Goal: Task Accomplishment & Management: Manage account settings

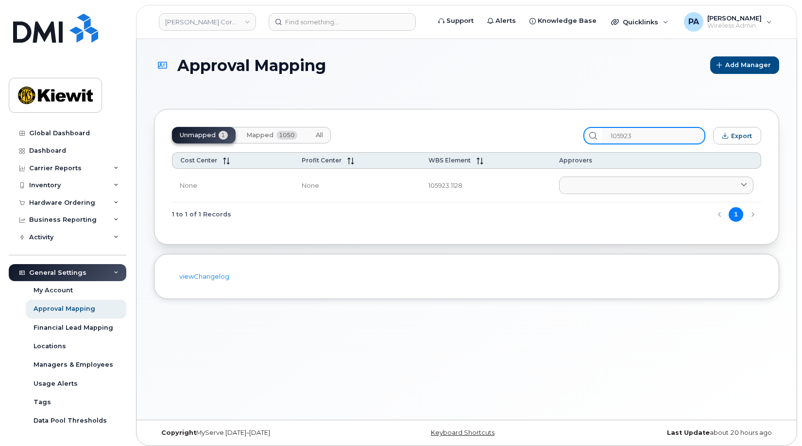
drag, startPoint x: 663, startPoint y: 137, endPoint x: 560, endPoint y: 133, distance: 103.1
click at [560, 133] on div "Unmapped 1 Mapped 1050 All 105923 Export" at bounding box center [466, 135] width 589 height 17
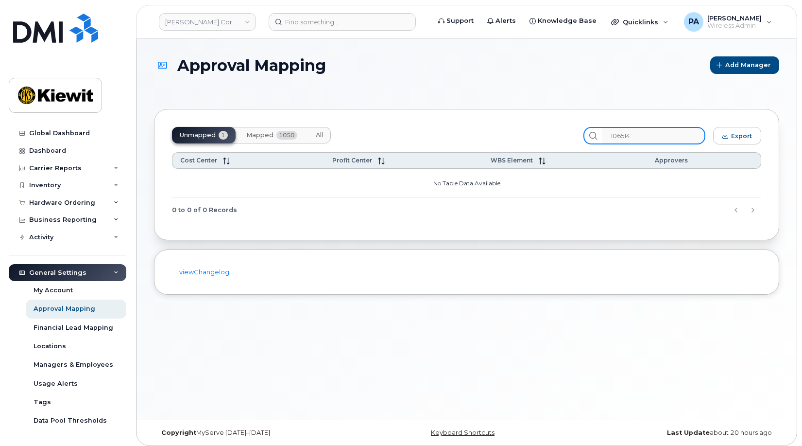
type input "106514"
click at [319, 135] on span "All" at bounding box center [319, 135] width 7 height 8
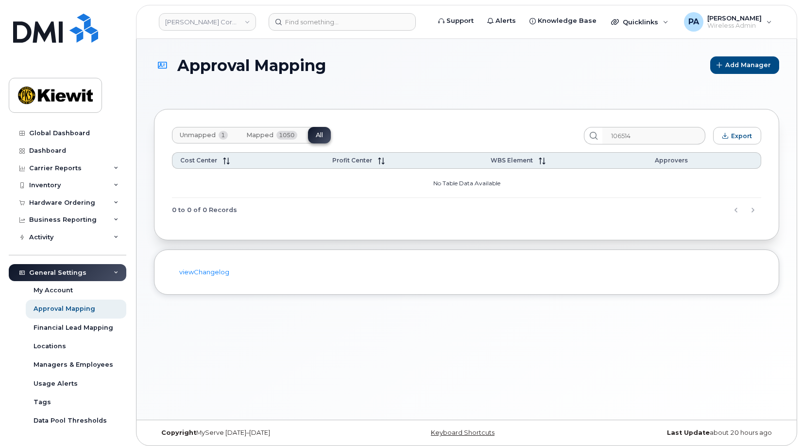
click at [214, 136] on span "Unmapped" at bounding box center [198, 135] width 36 height 8
click at [202, 135] on div "Unmapped 1 Mapped 1050 All" at bounding box center [251, 135] width 159 height 17
click at [255, 133] on span "Mapped" at bounding box center [259, 135] width 27 height 8
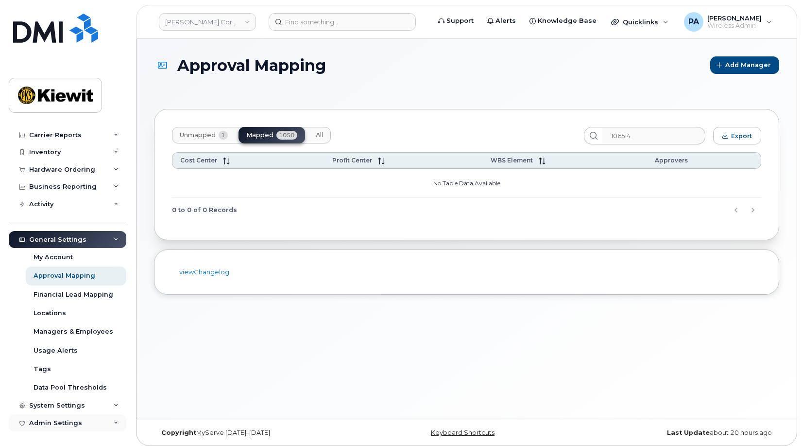
click at [71, 424] on div "Admin Settings" at bounding box center [55, 423] width 53 height 8
click at [78, 402] on div "System Settings" at bounding box center [57, 405] width 56 height 8
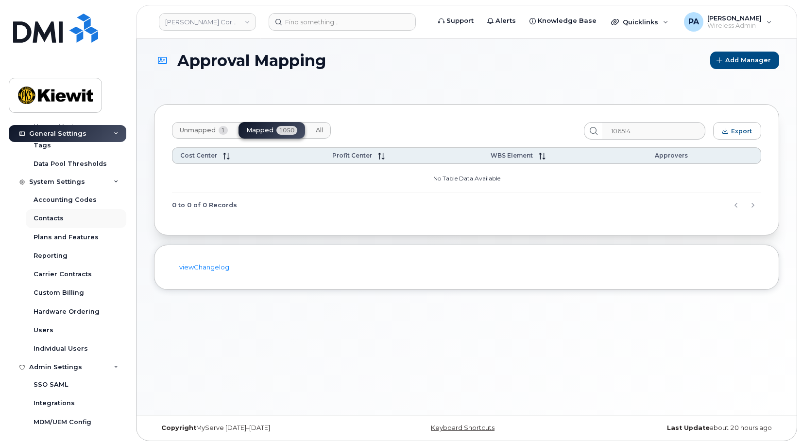
scroll to position [0, 0]
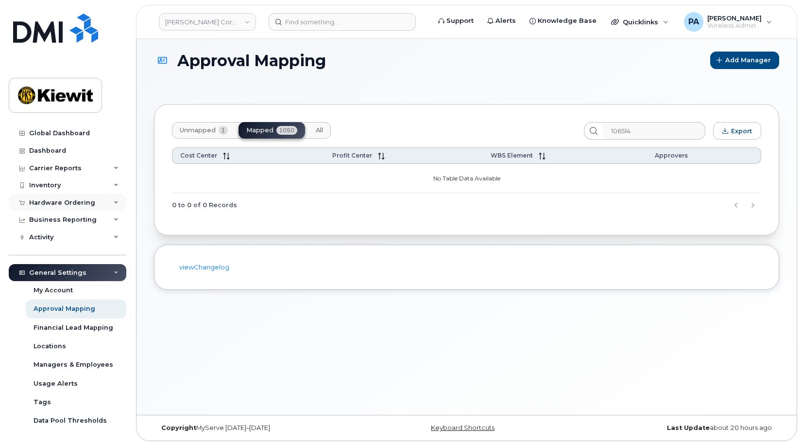
click at [75, 200] on div "Hardware Ordering" at bounding box center [62, 203] width 66 height 8
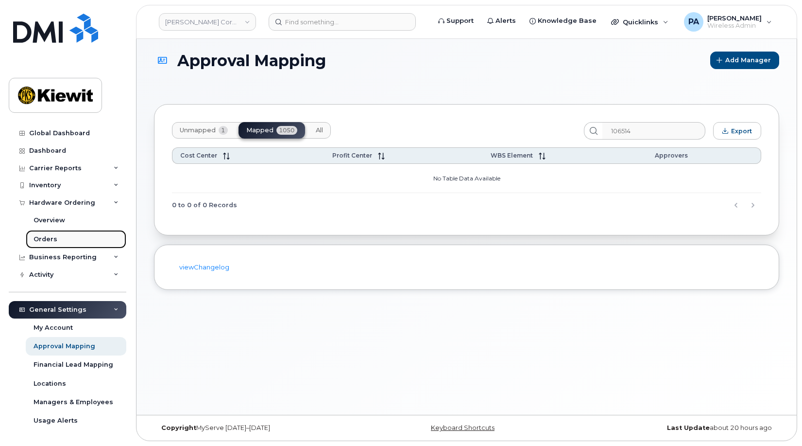
click at [50, 239] on div "Orders" at bounding box center [46, 239] width 24 height 9
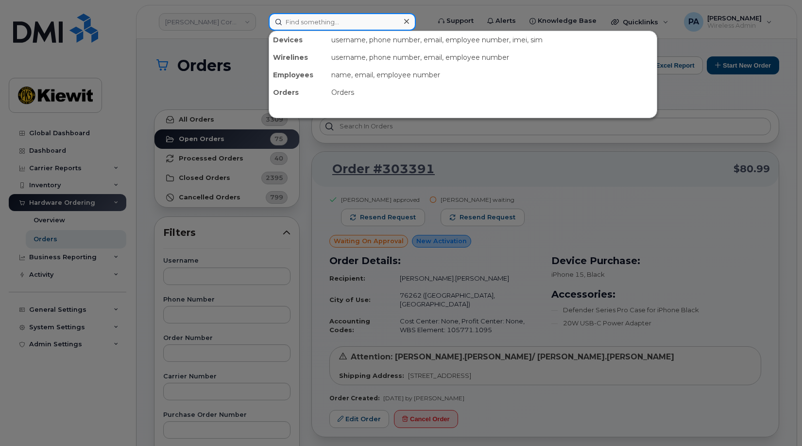
click at [310, 20] on input at bounding box center [342, 21] width 147 height 17
click at [222, 80] on div at bounding box center [401, 223] width 802 height 446
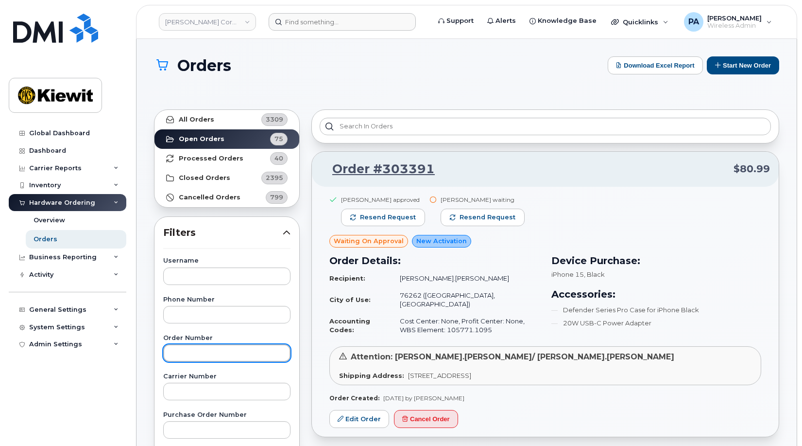
click at [191, 353] on input "text" at bounding box center [226, 352] width 127 height 17
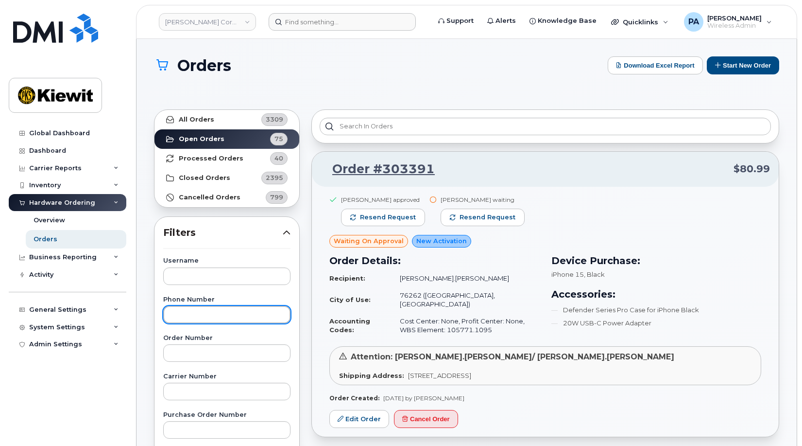
click at [252, 313] on input "text" at bounding box center [226, 314] width 127 height 17
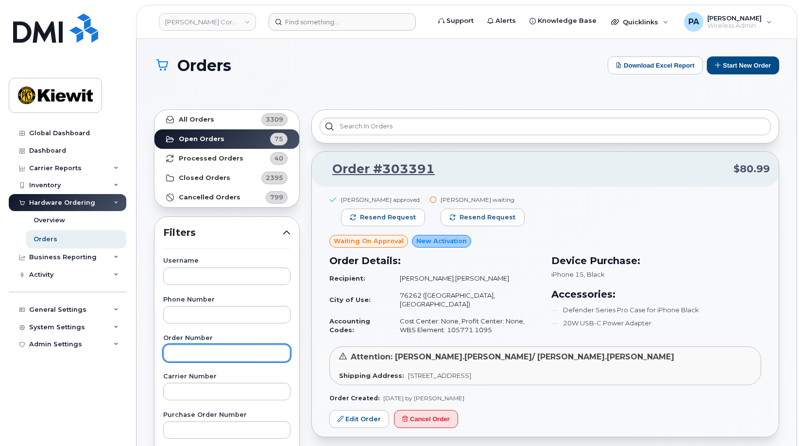
click at [230, 348] on input "text" at bounding box center [226, 352] width 127 height 17
type input "303382"
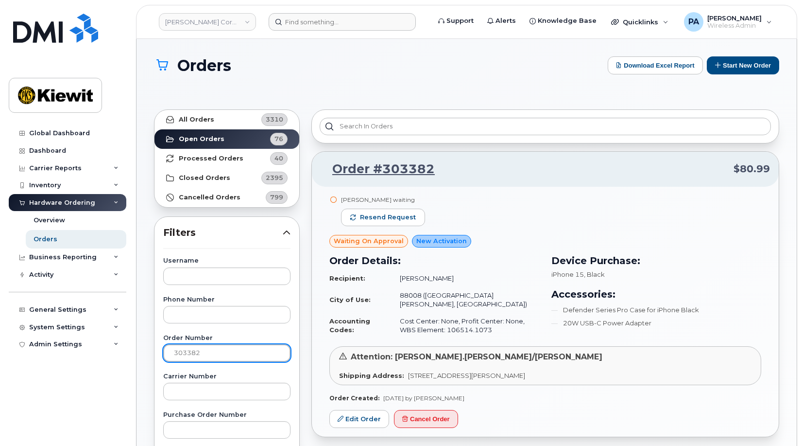
drag, startPoint x: 196, startPoint y: 354, endPoint x: 156, endPoint y: 347, distance: 39.9
click at [215, 354] on input "303382" at bounding box center [226, 352] width 127 height 17
drag, startPoint x: 215, startPoint y: 354, endPoint x: 95, endPoint y: 346, distance: 120.3
click at [137, 346] on div "Kiewit Corporation Support Alerts Knowledge Base Quicklinks Suspend / Cancel De…" at bounding box center [467, 418] width 660 height 759
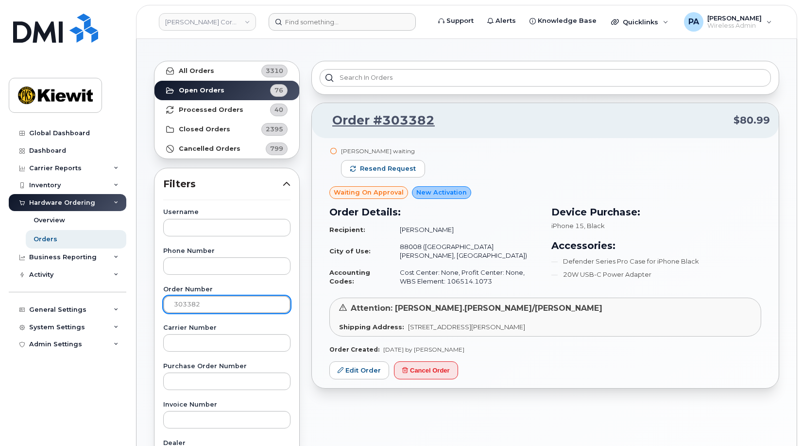
scroll to position [97, 0]
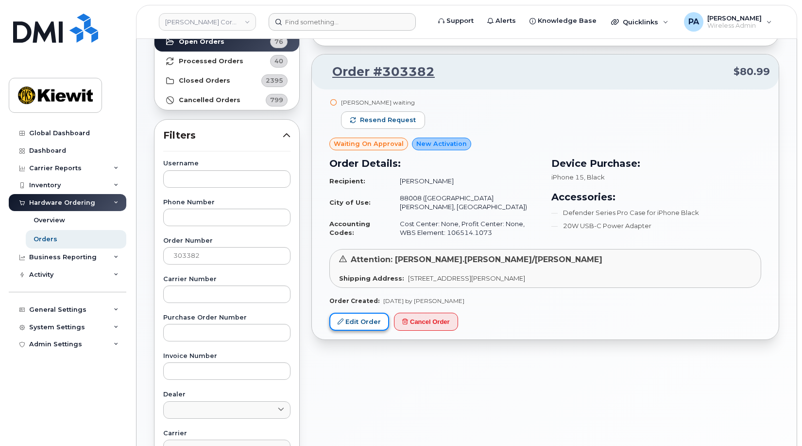
click at [359, 312] on link "Edit Order" at bounding box center [359, 321] width 60 height 18
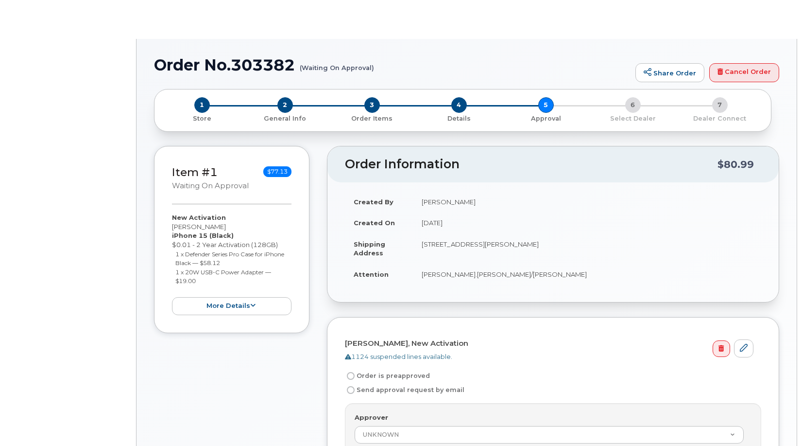
radio input "true"
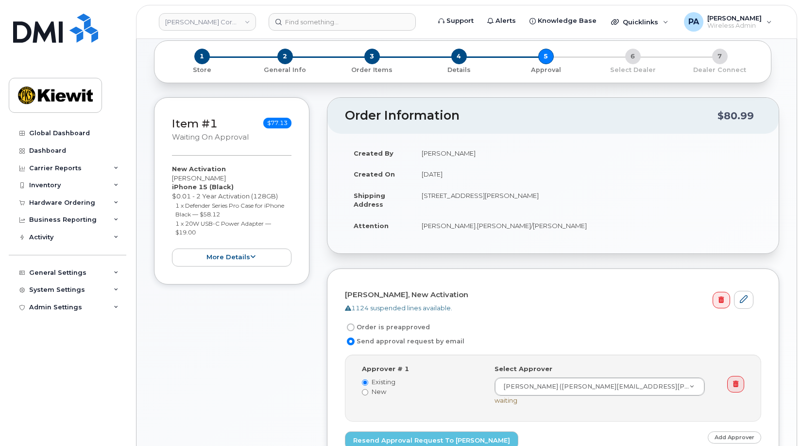
scroll to position [97, 0]
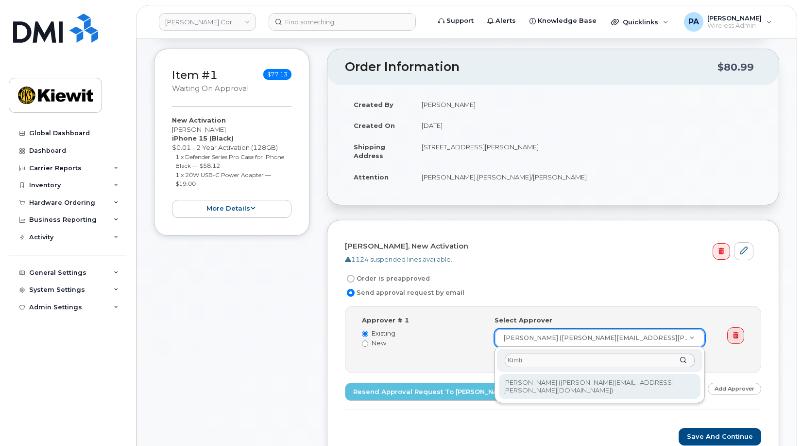
type input "Kimb"
type input "2177186"
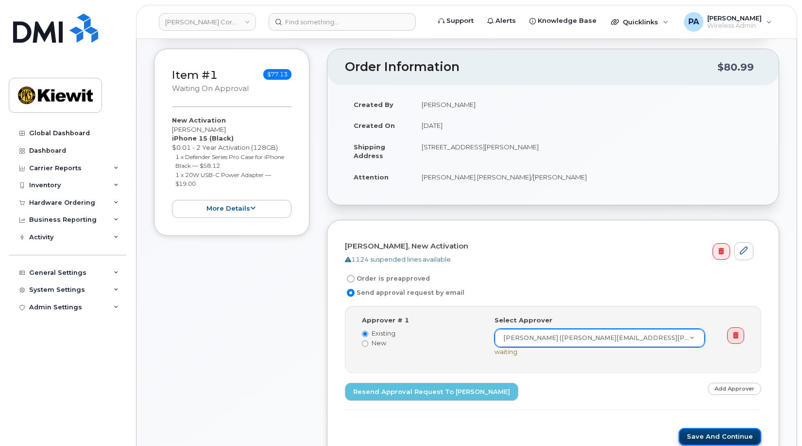
click at [703, 434] on button "Save and Continue" at bounding box center [720, 437] width 83 height 18
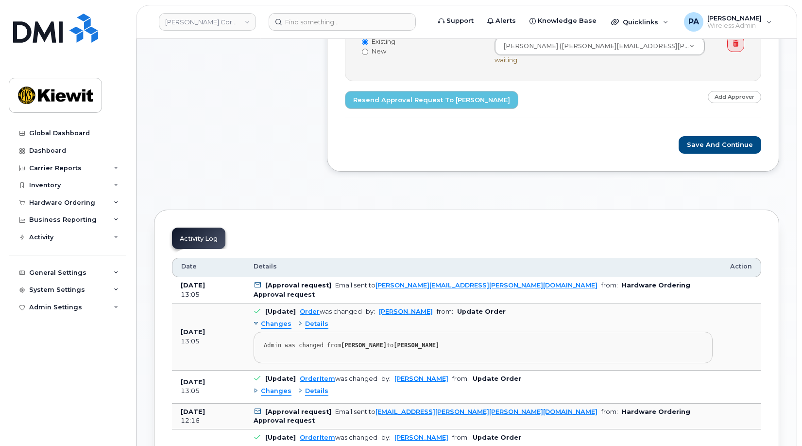
scroll to position [583, 0]
